Goal: Task Accomplishment & Management: Manage account settings

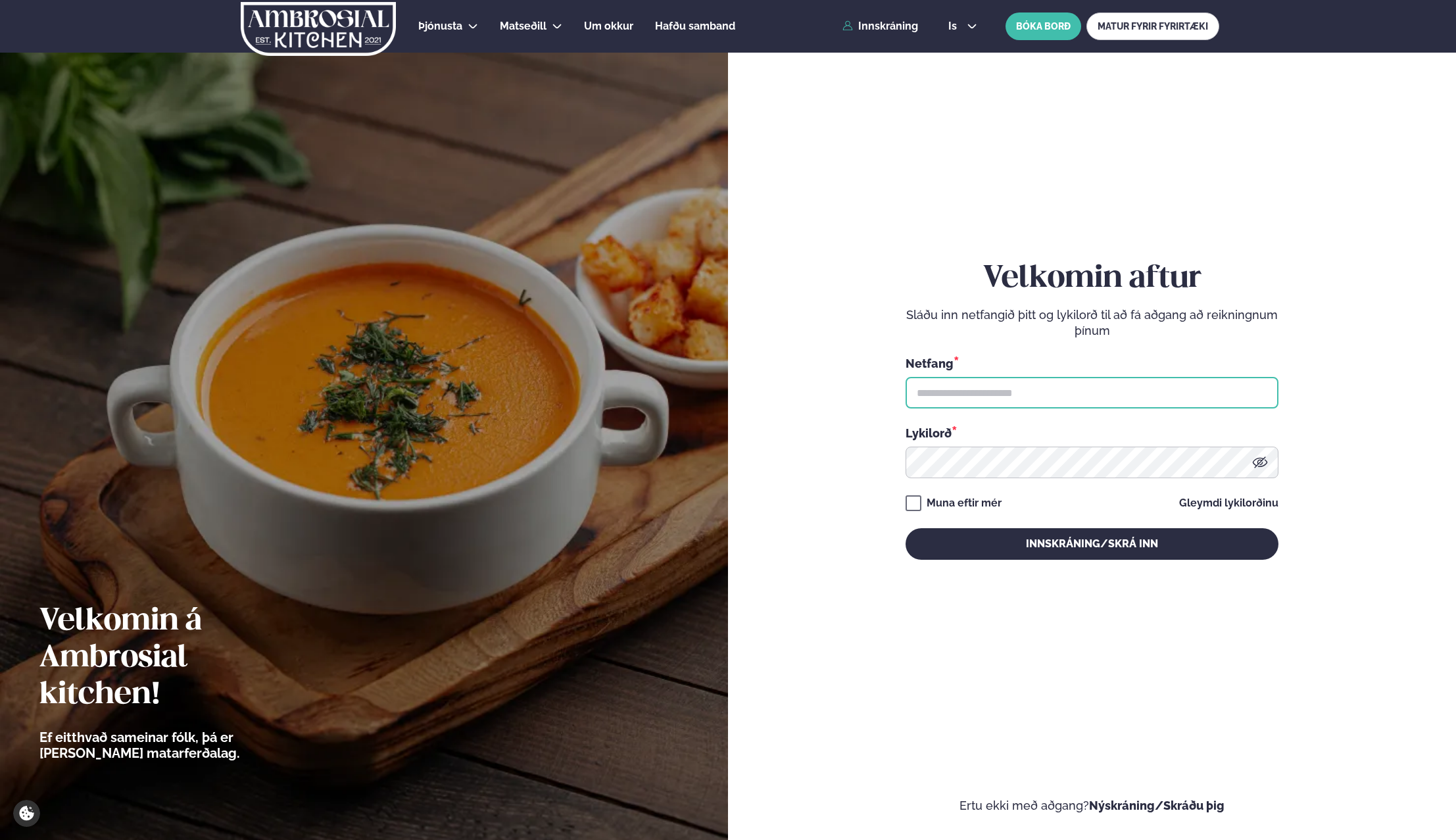
click at [1047, 391] on input "text" at bounding box center [1092, 392] width 373 height 31
type input "**********"
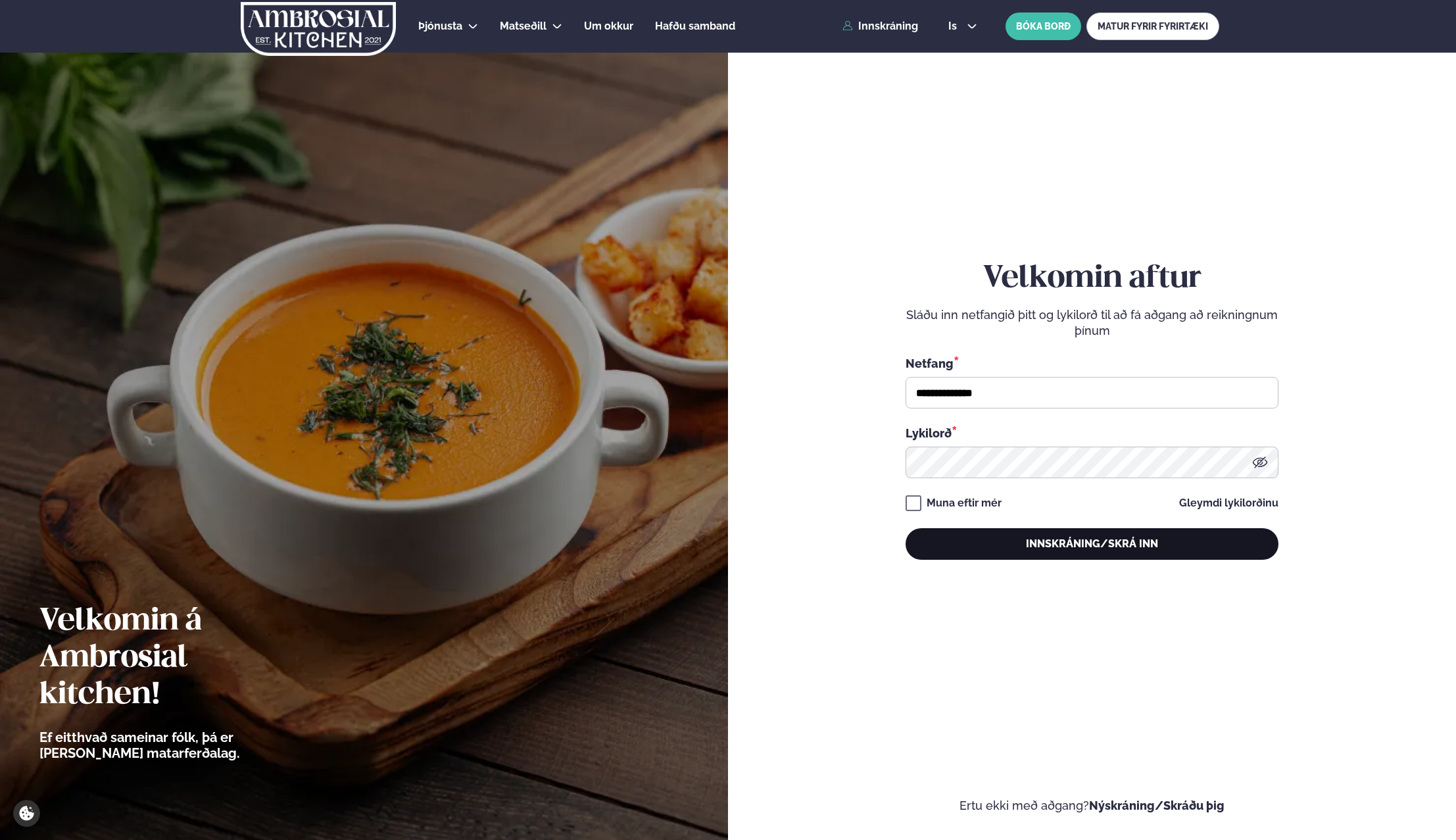
click at [1025, 542] on button "Innskráning/Skrá inn" at bounding box center [1092, 543] width 373 height 31
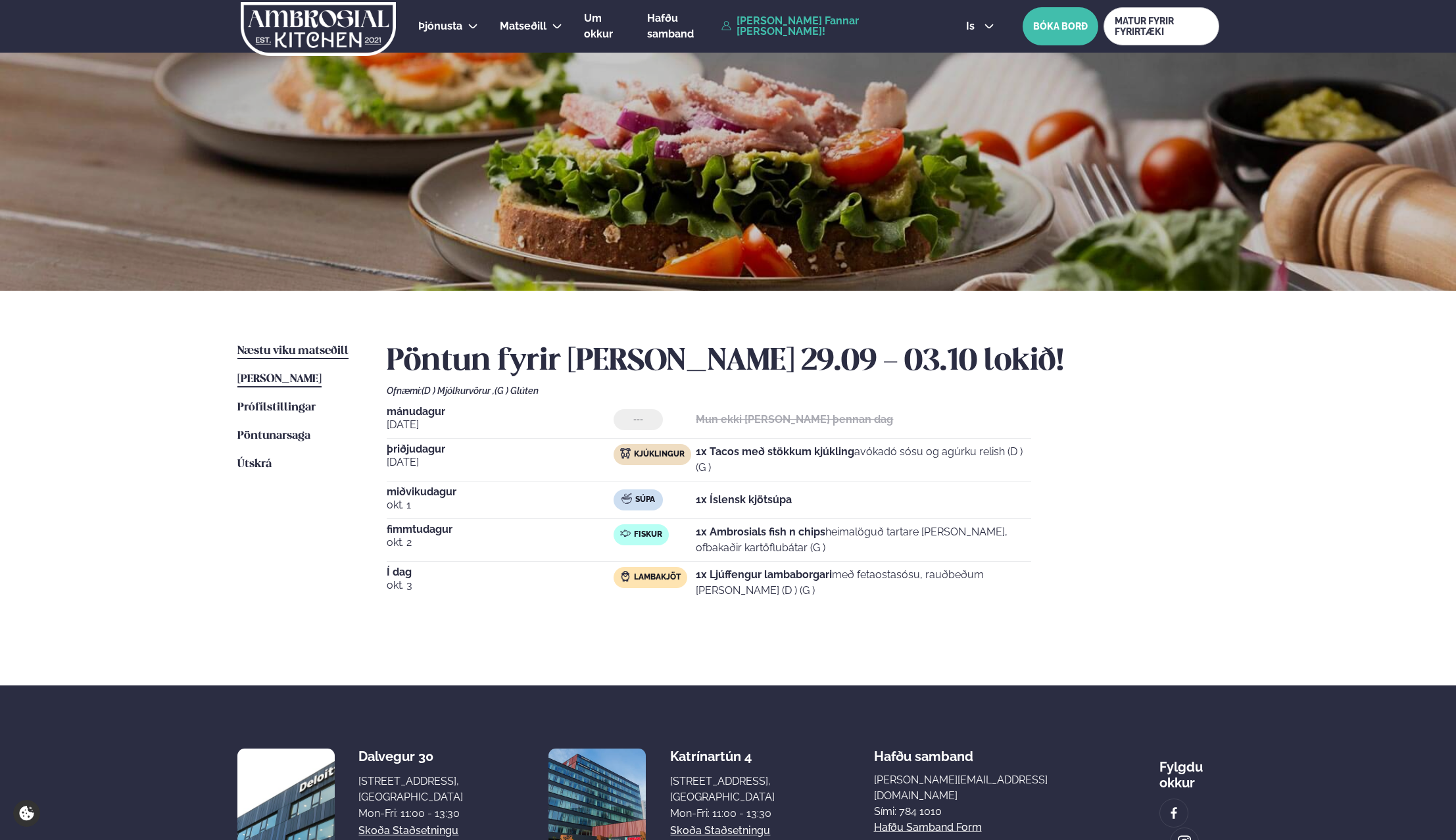
click at [281, 350] on span "Næstu viku matseðill" at bounding box center [293, 350] width 111 height 11
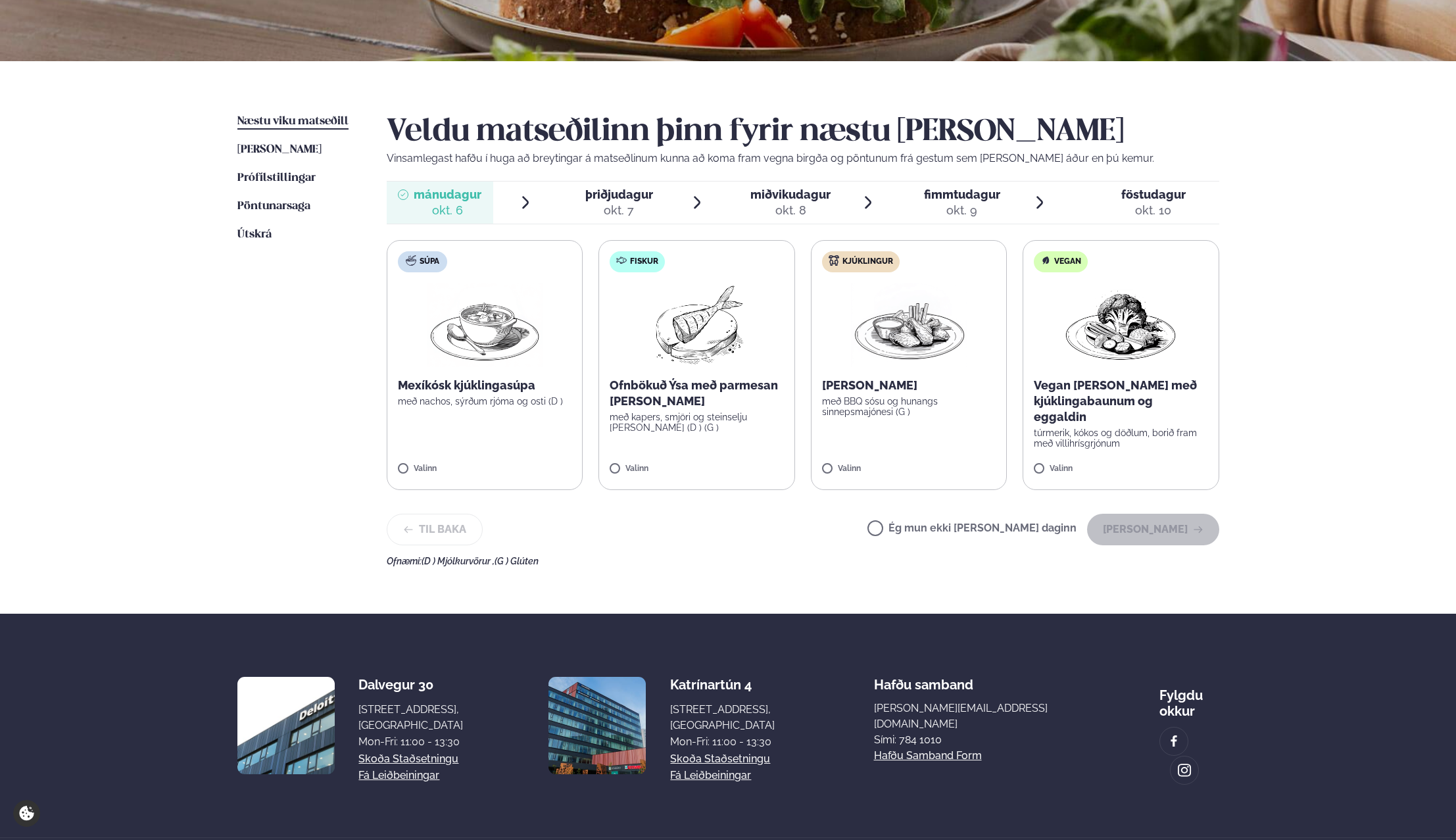
scroll to position [233, 0]
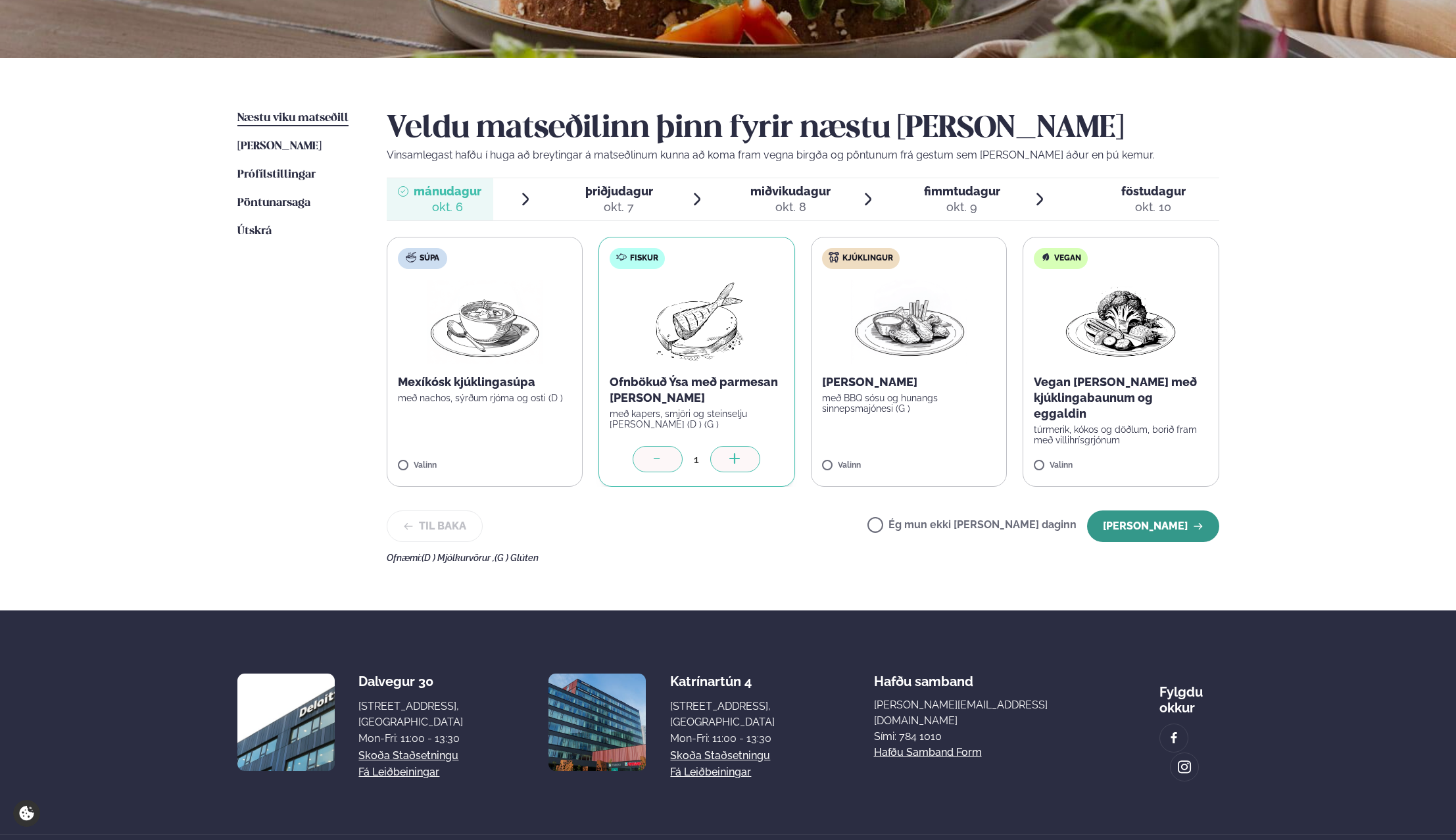
click at [1172, 527] on button "[PERSON_NAME]" at bounding box center [1152, 525] width 132 height 31
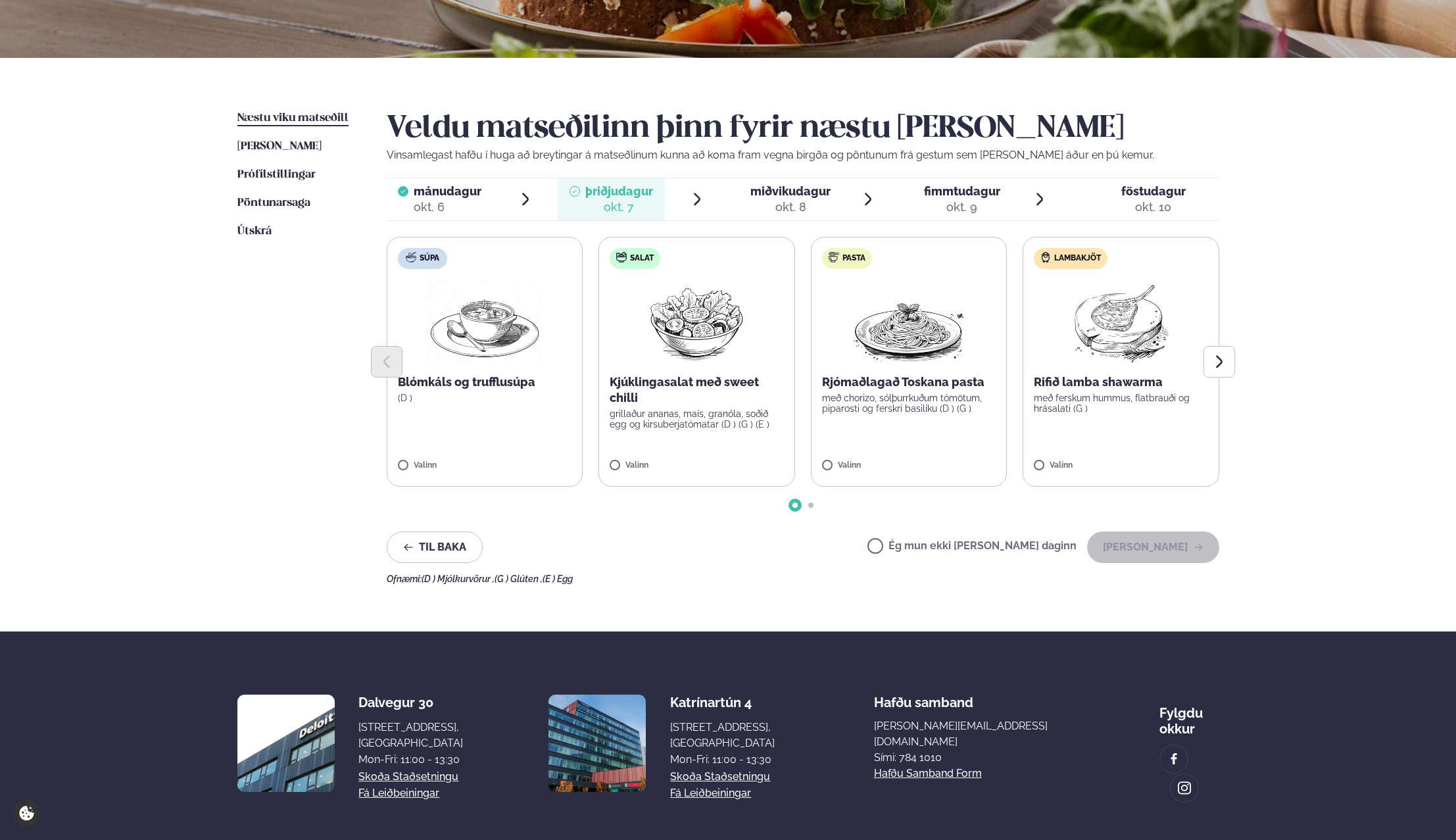
click at [987, 552] on label "Ég mun ekki [PERSON_NAME] daginn" at bounding box center [972, 547] width 209 height 13
click at [1157, 545] on button "[PERSON_NAME]" at bounding box center [1152, 547] width 132 height 31
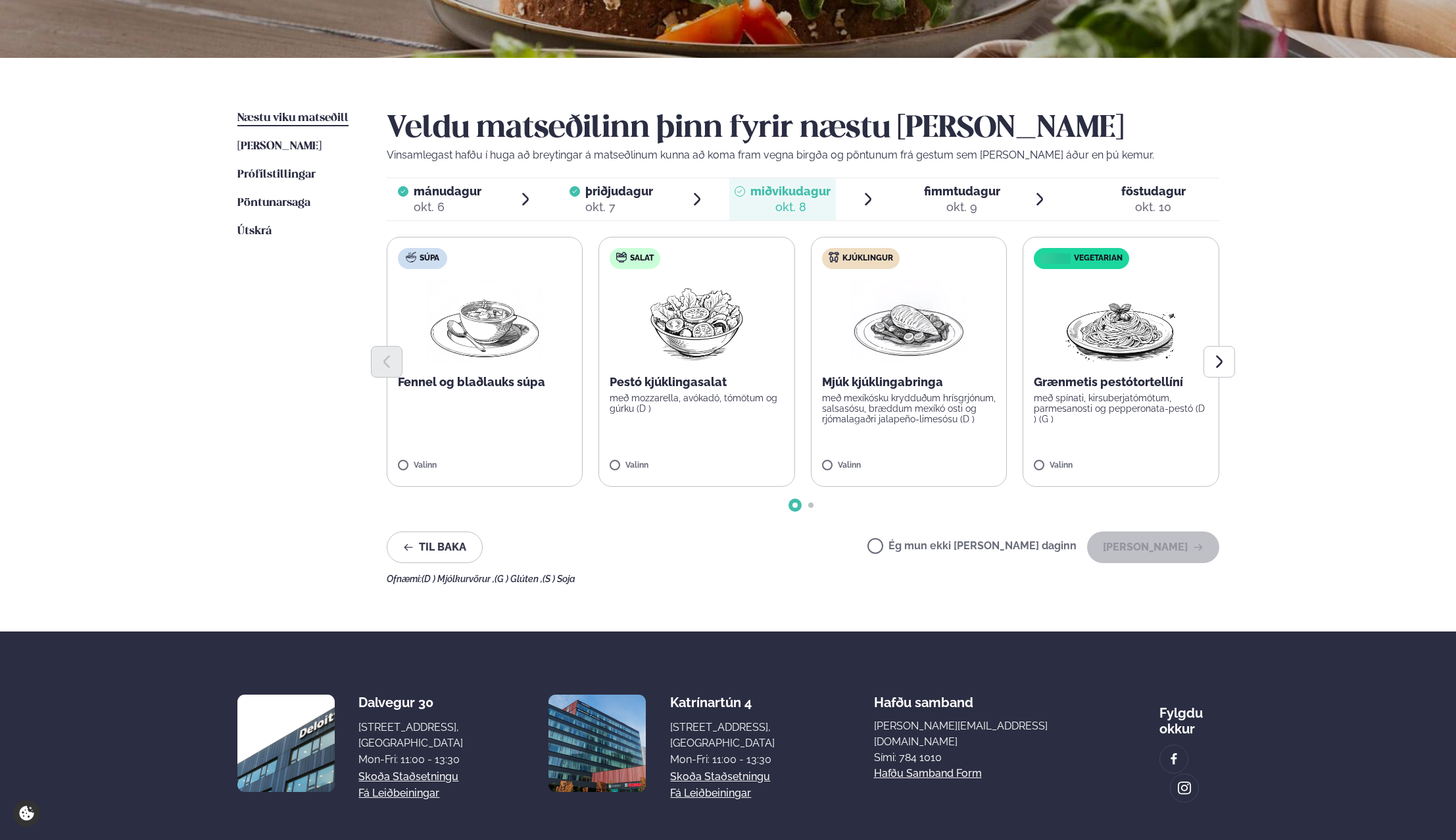
click at [917, 547] on label "Ég mun ekki [PERSON_NAME] daginn" at bounding box center [972, 547] width 209 height 13
click at [1119, 547] on button "[PERSON_NAME]" at bounding box center [1152, 547] width 132 height 31
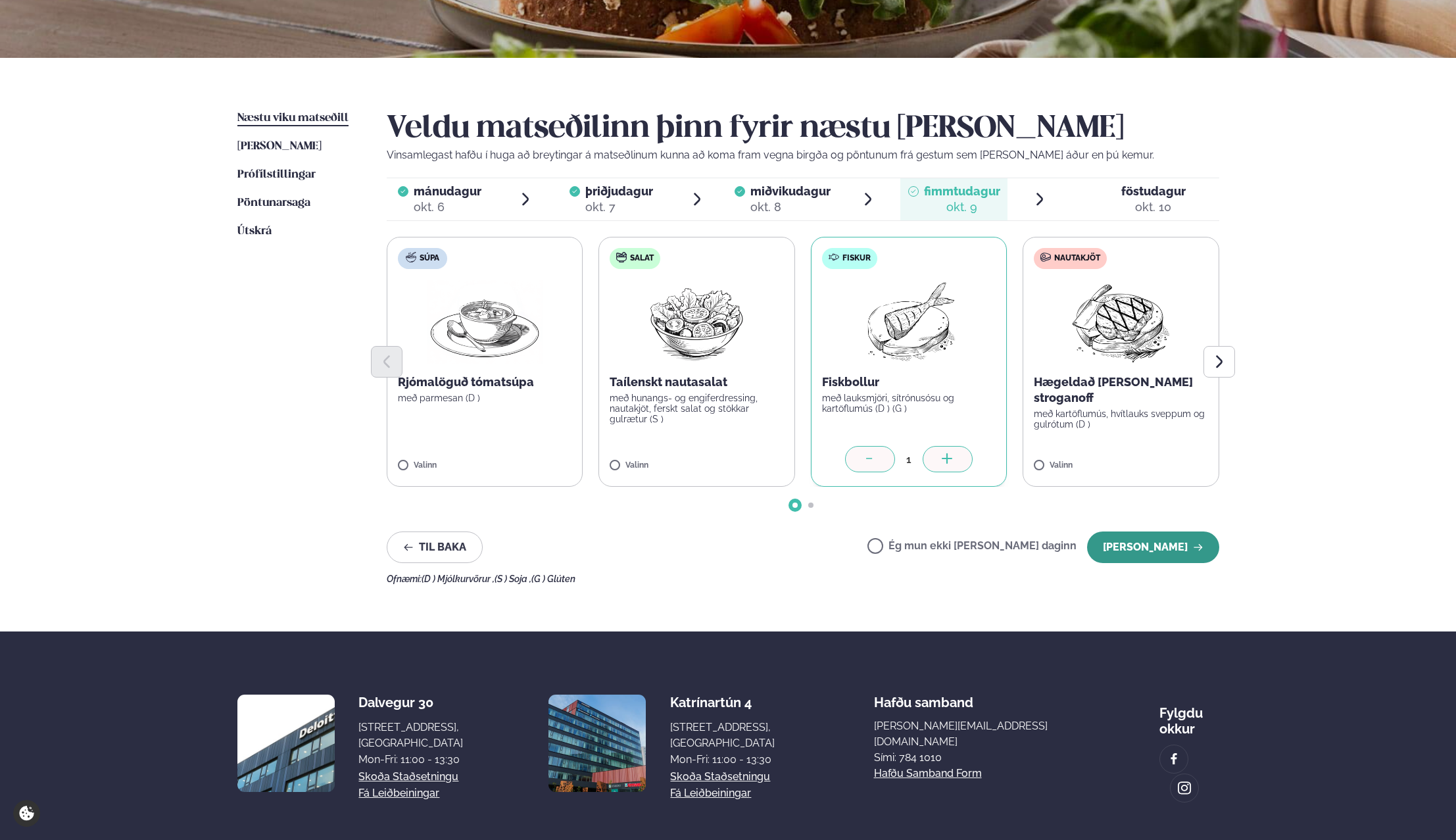
click at [1164, 543] on button "[PERSON_NAME]" at bounding box center [1152, 547] width 132 height 31
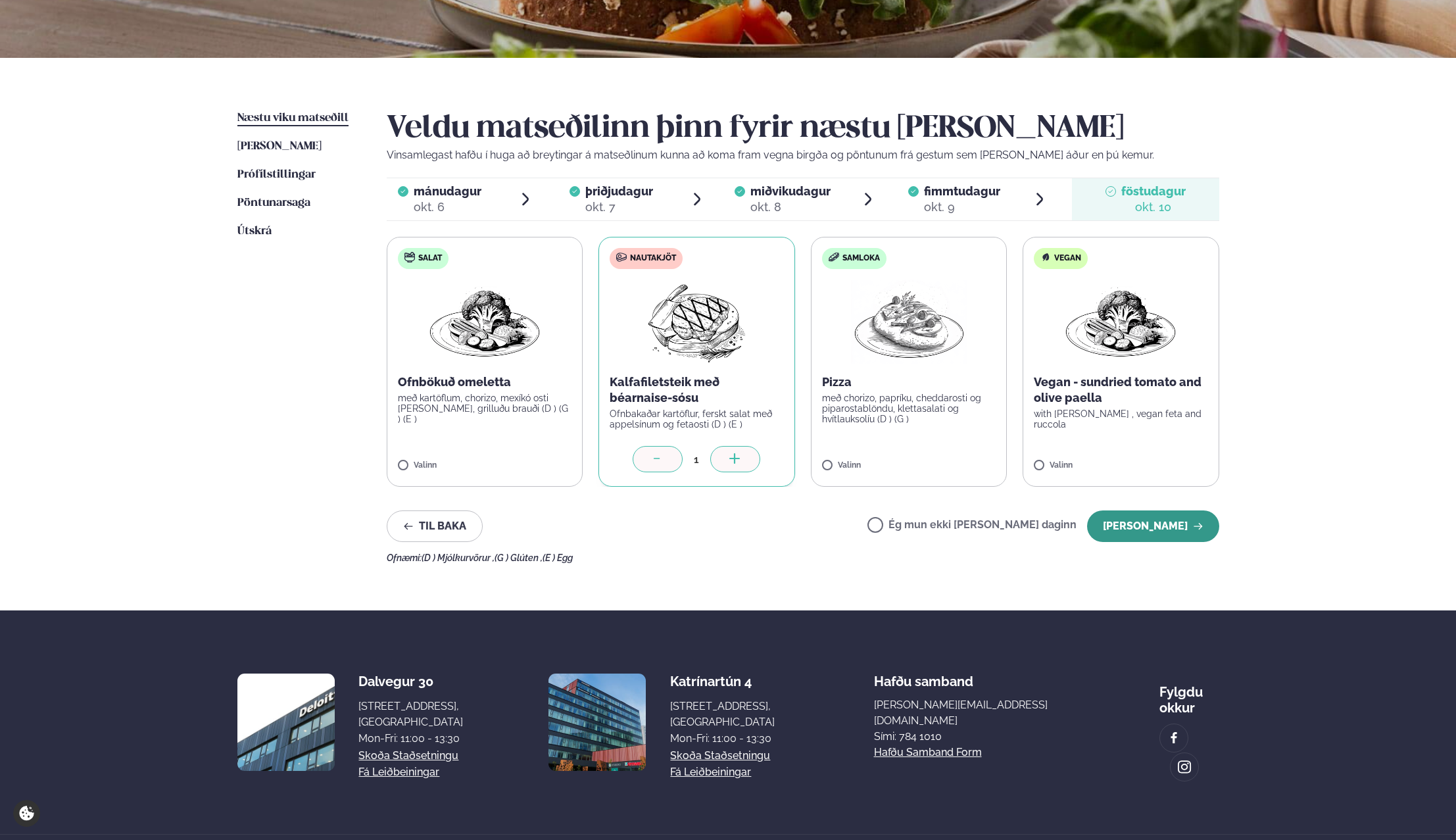
click at [1164, 526] on button "[PERSON_NAME]" at bounding box center [1152, 525] width 132 height 31
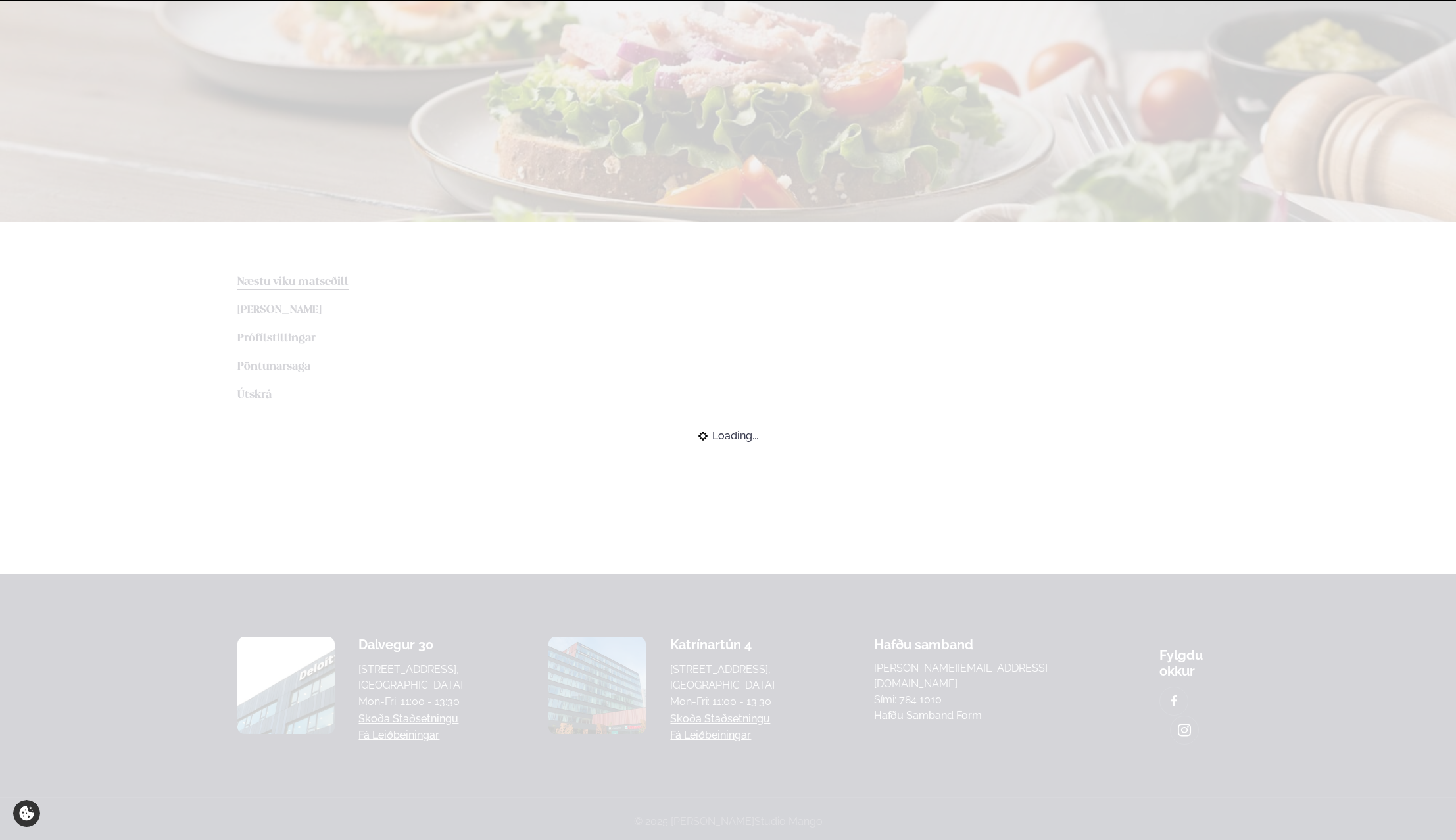
scroll to position [138, 0]
